Goal: Information Seeking & Learning: Learn about a topic

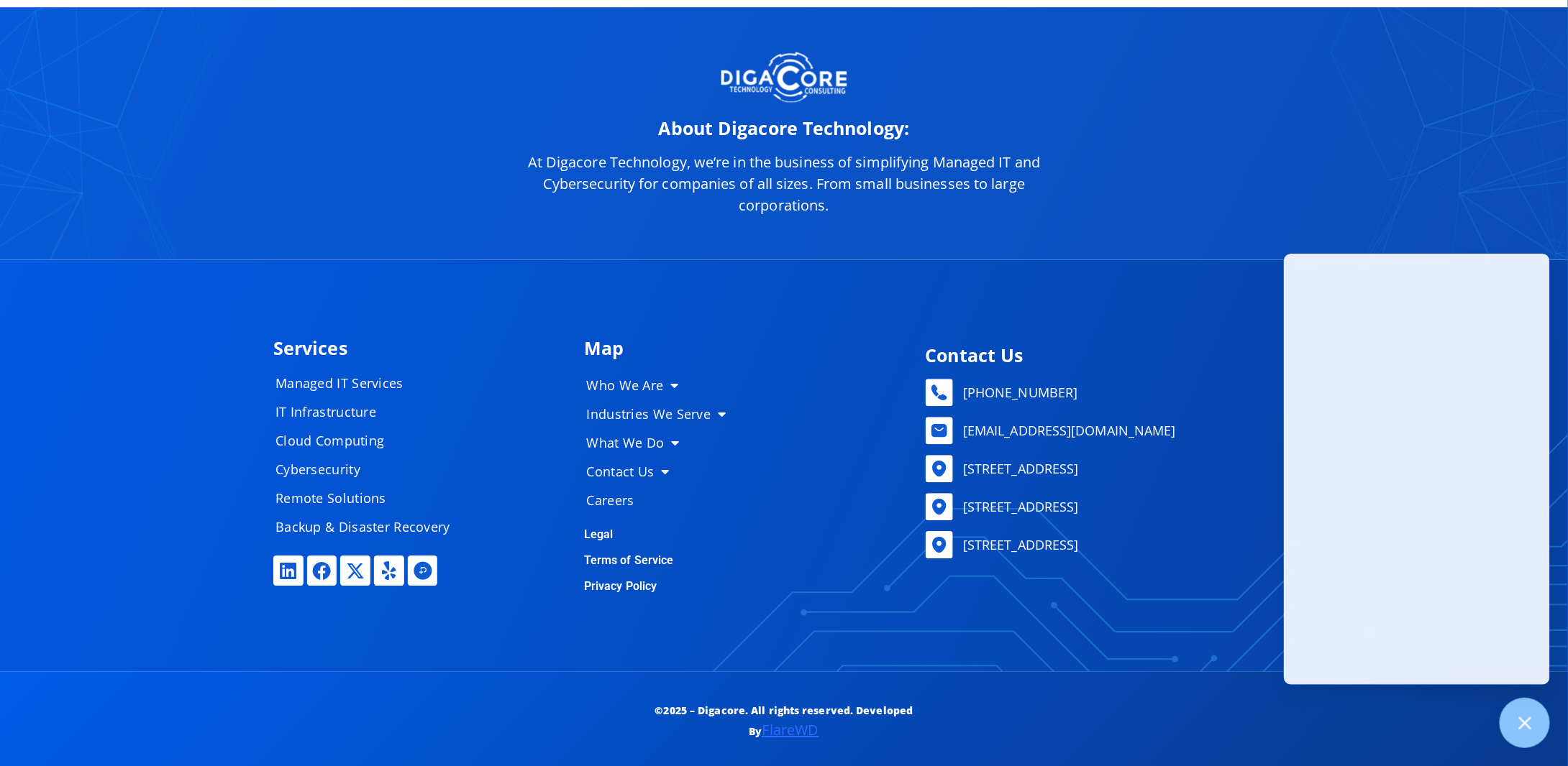
scroll to position [7367, 0]
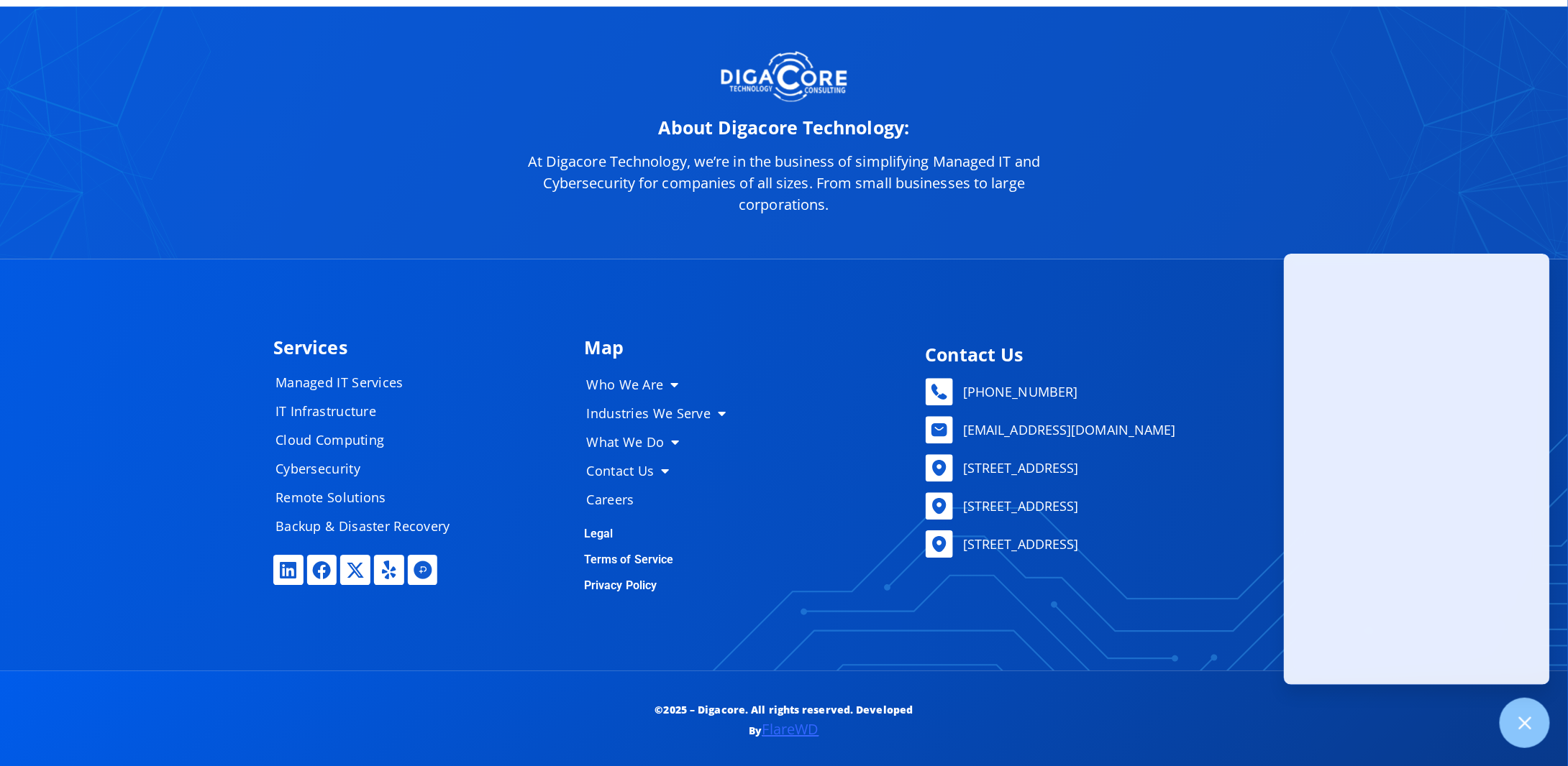
click at [787, 729] on link "FlareWD" at bounding box center [790, 729] width 57 height 20
click at [291, 562] on icon at bounding box center [288, 570] width 19 height 19
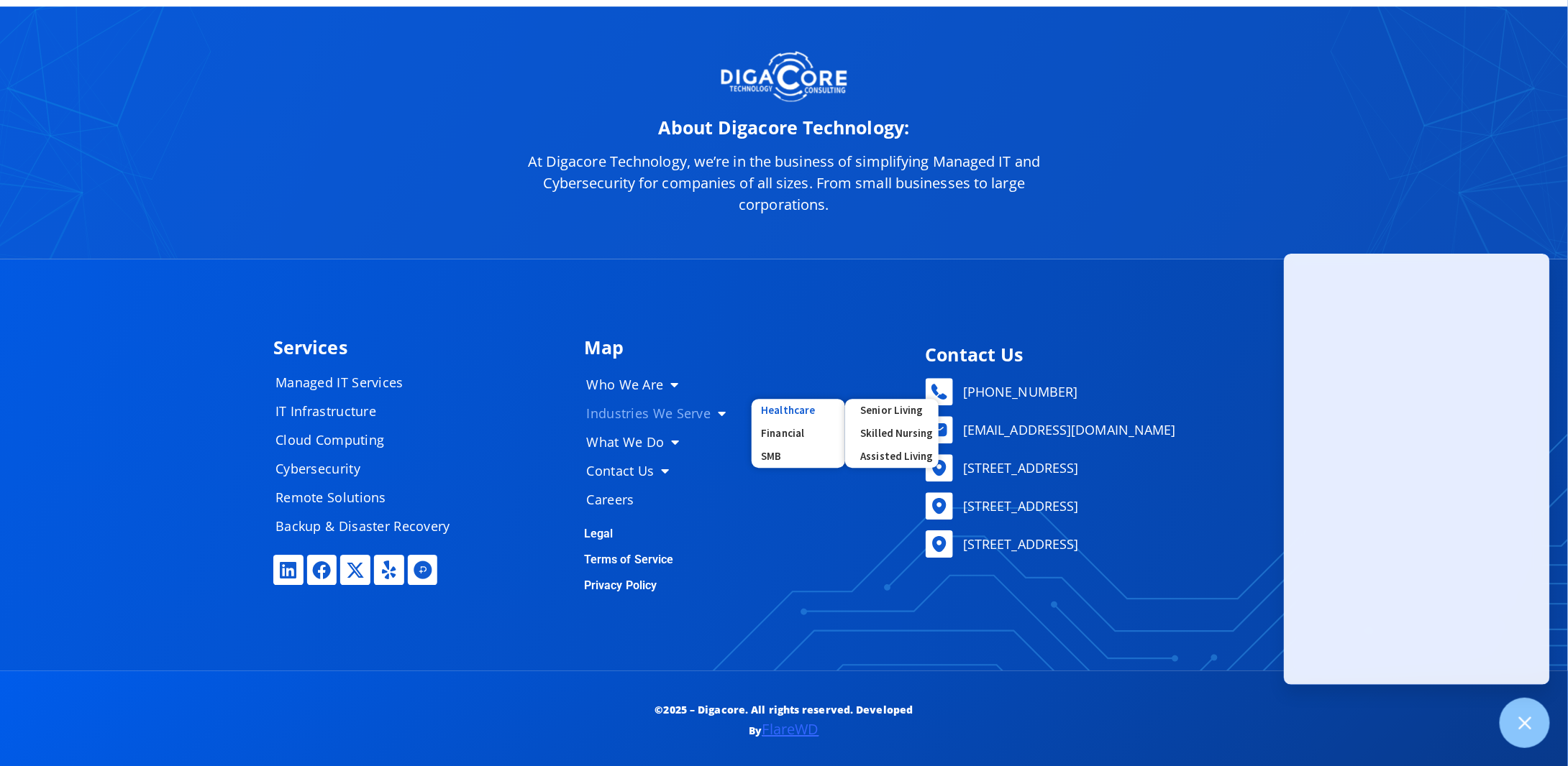
click at [804, 407] on link "Healthcare" at bounding box center [798, 410] width 94 height 23
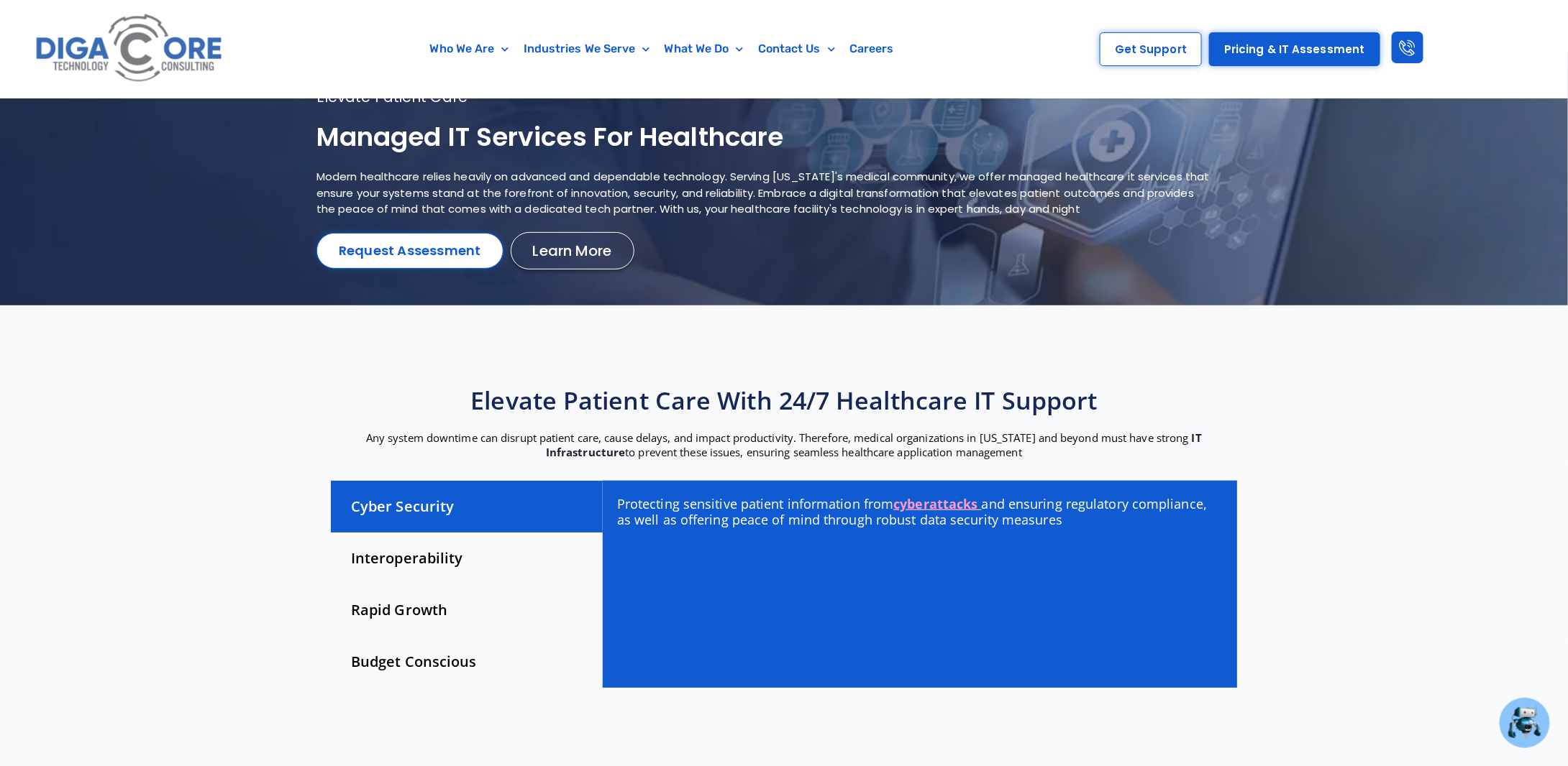
scroll to position [216, 0]
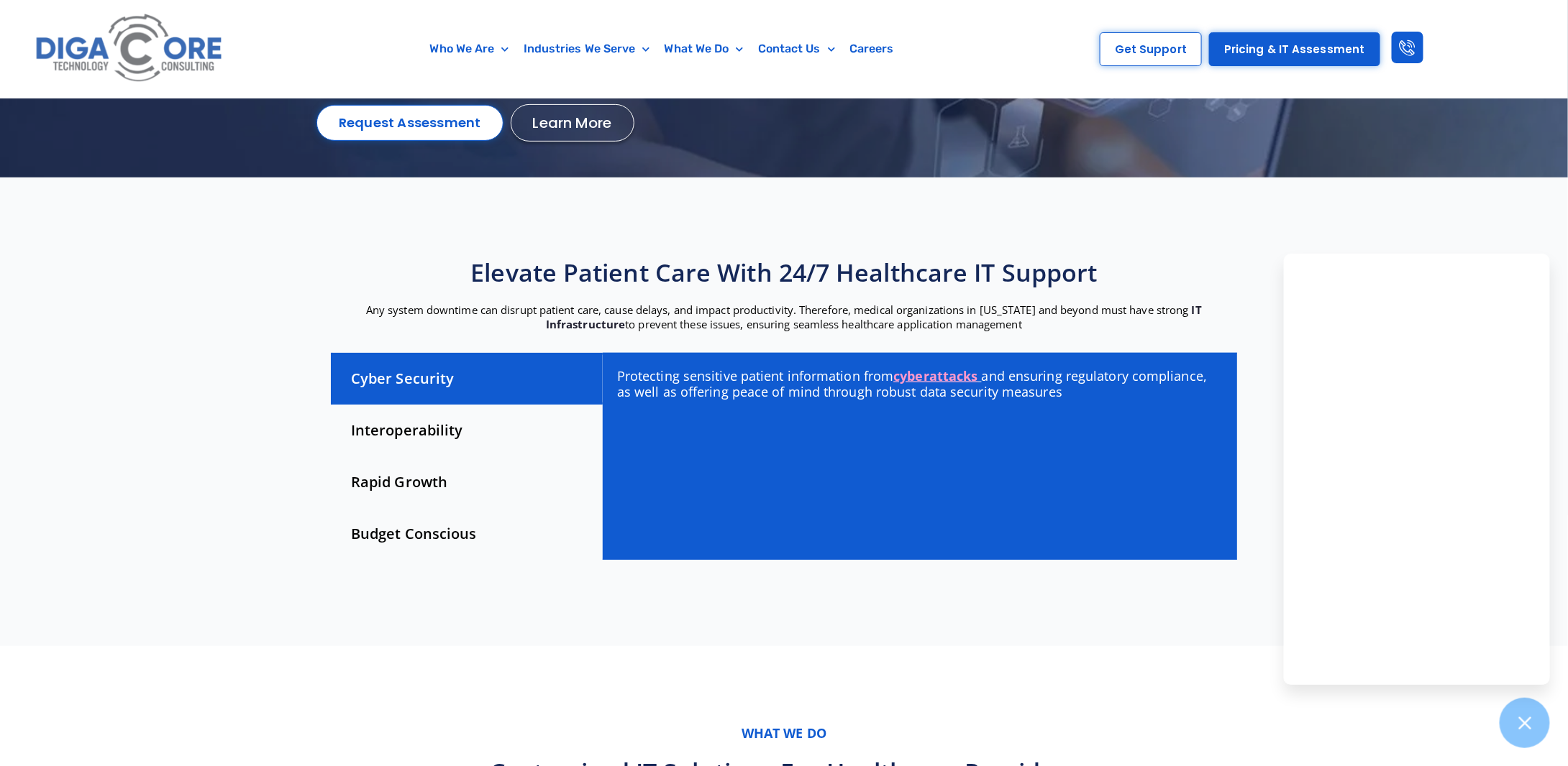
click at [423, 435] on div "Interoperability" at bounding box center [467, 430] width 272 height 52
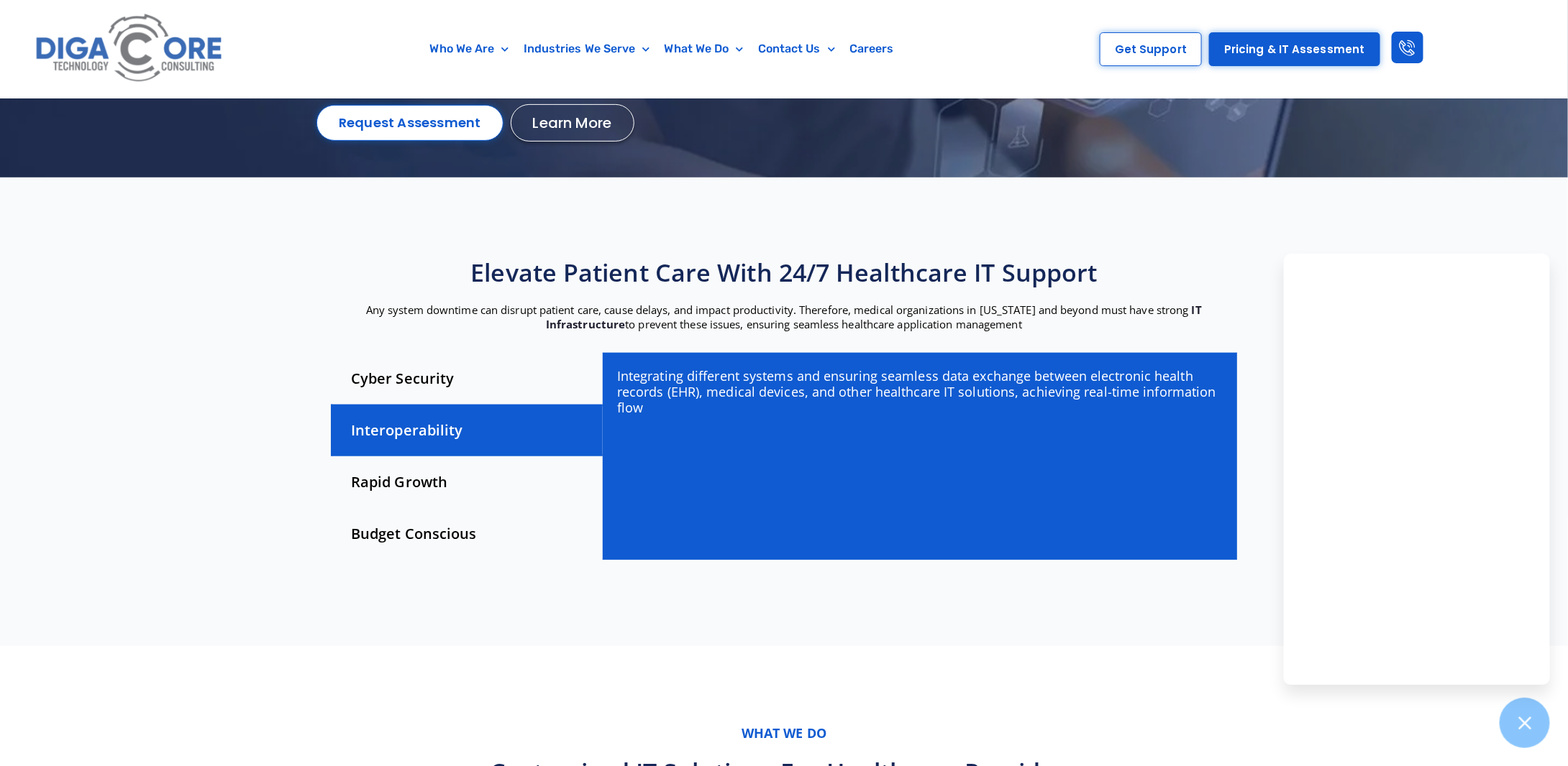
click at [424, 462] on div "Rapid Growth" at bounding box center [467, 482] width 272 height 52
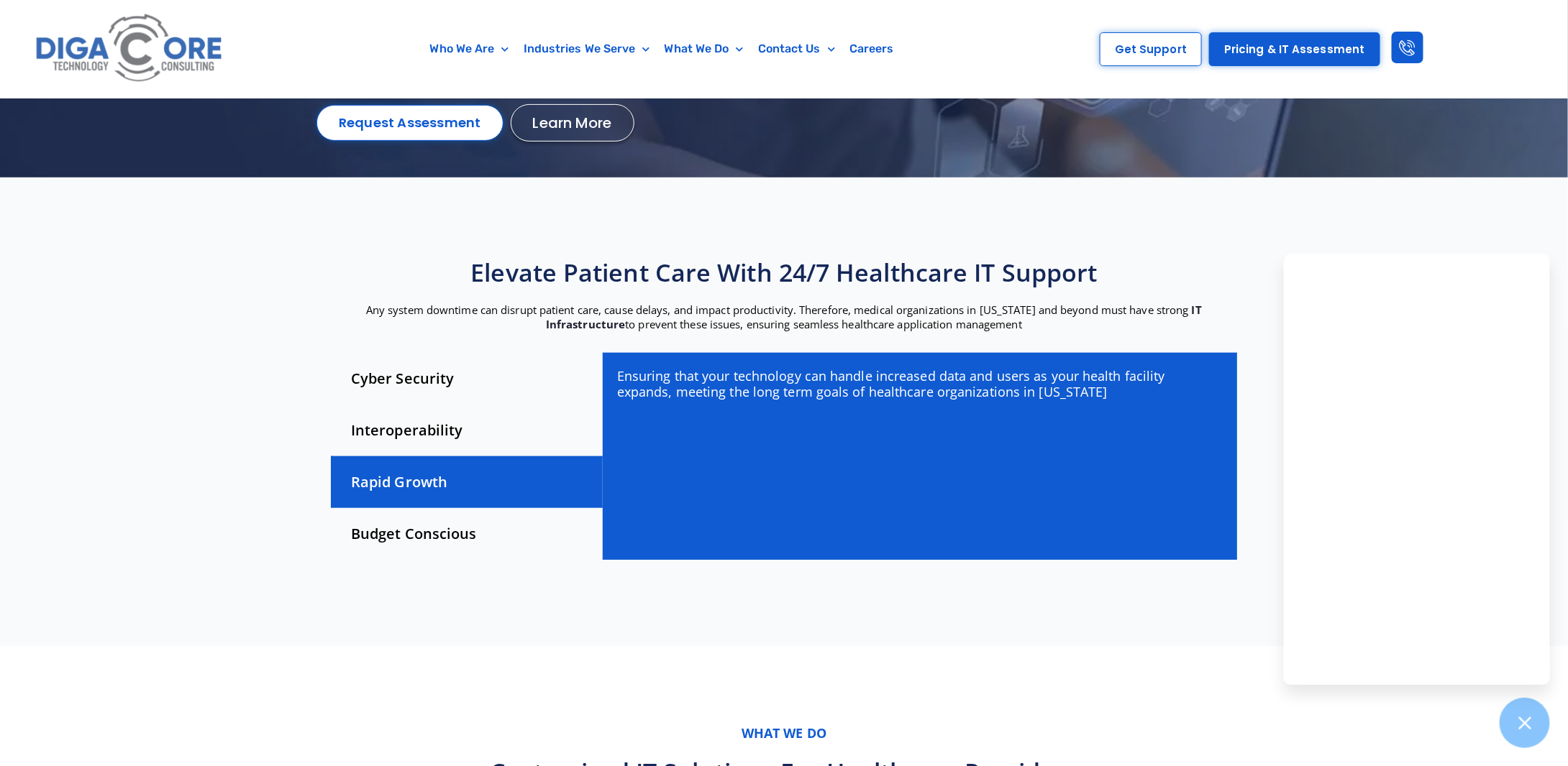
click at [425, 513] on div "Budget Conscious" at bounding box center [467, 534] width 272 height 52
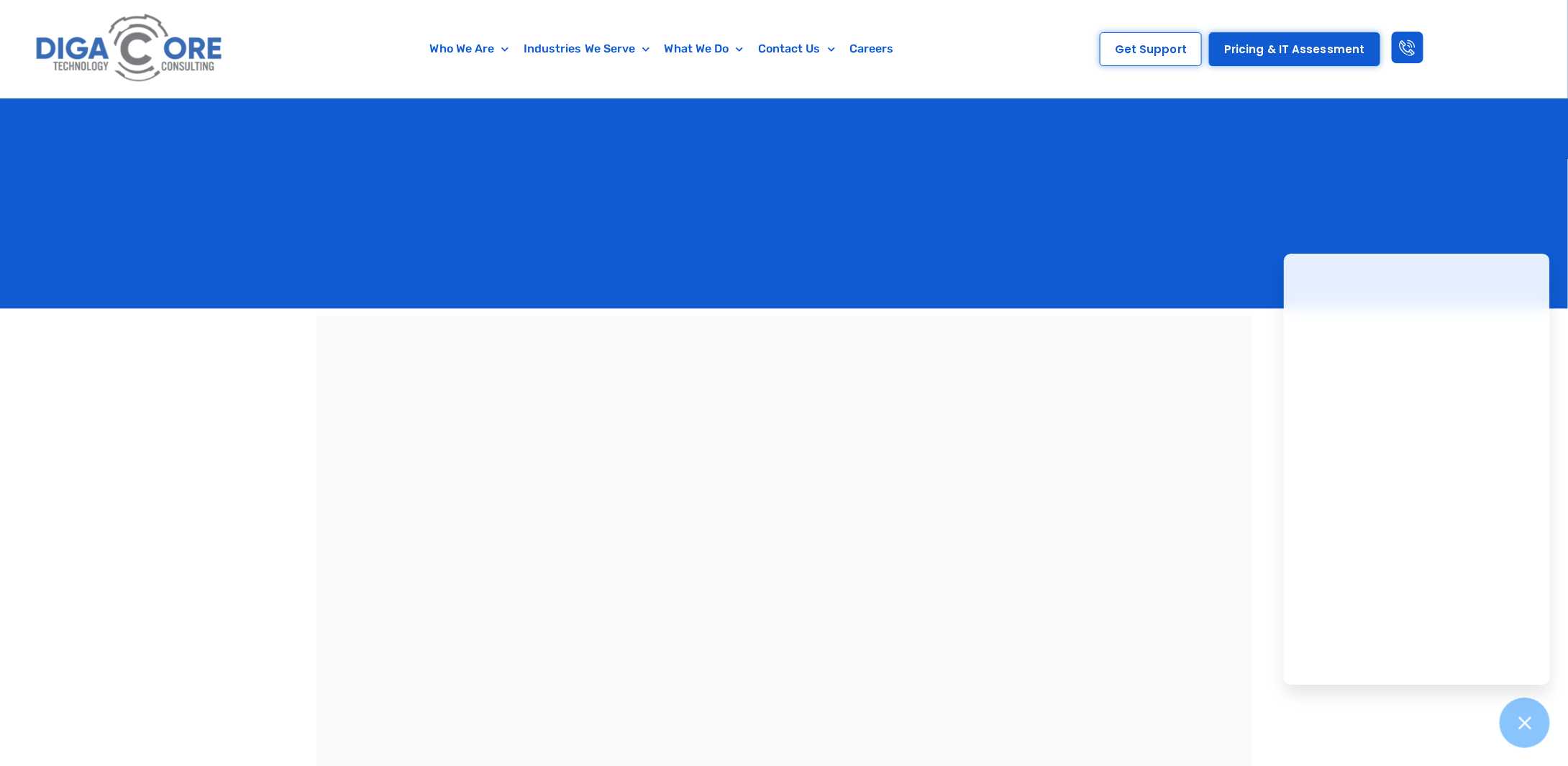
scroll to position [4714, 0]
